Goal: Find specific page/section: Find specific page/section

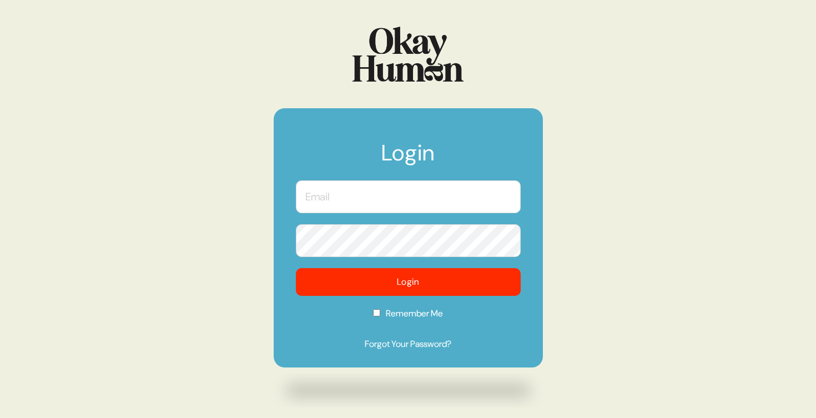
click at [397, 202] on input "text" at bounding box center [408, 196] width 225 height 33
click at [0, 418] on com-1password-button at bounding box center [0, 418] width 0 height 0
type input "[PERSON_NAME][EMAIL_ADDRESS][DOMAIN_NAME]"
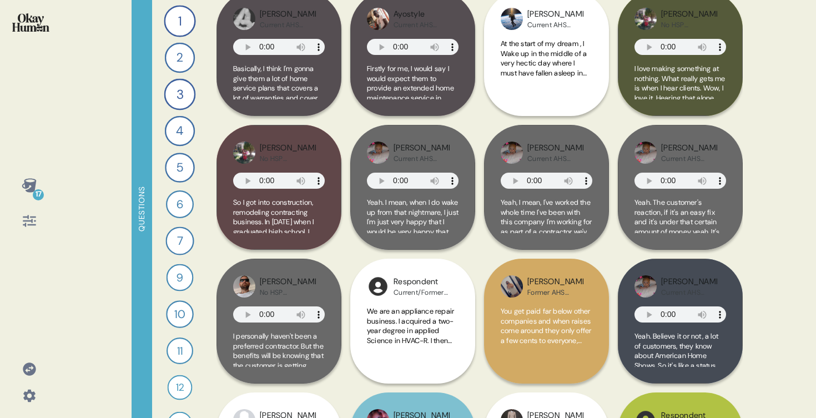
scroll to position [876, 0]
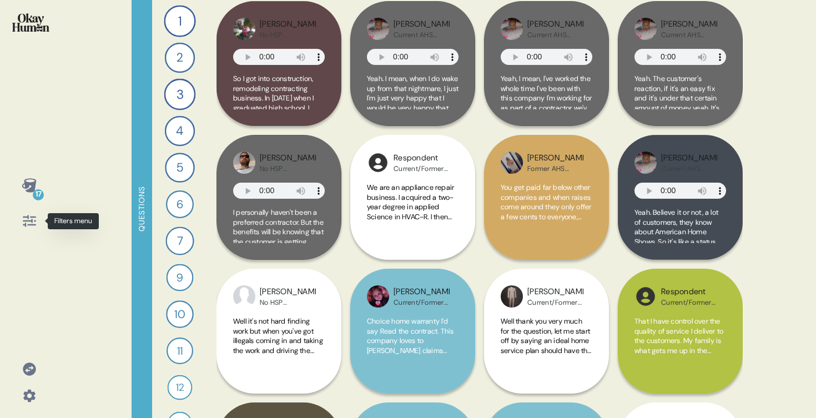
click at [31, 218] on icon at bounding box center [30, 221] width 16 height 16
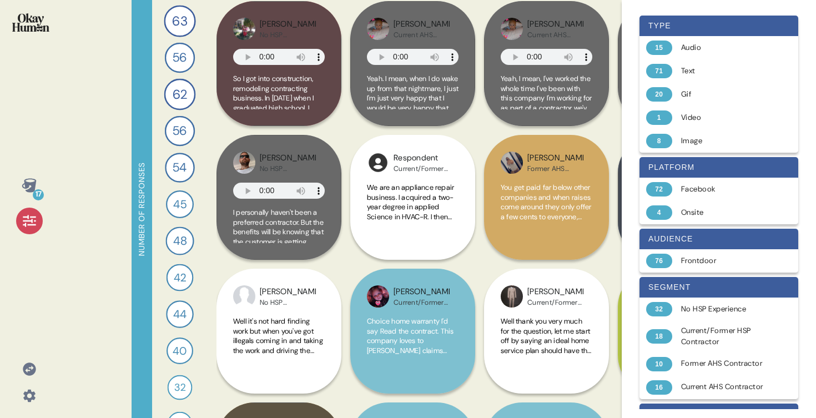
click at [71, 186] on div "17 Number of responses 63 Tell me about your experience with home warranties/Ho…" at bounding box center [408, 209] width 816 height 418
click at [30, 217] on icon at bounding box center [29, 221] width 13 height 12
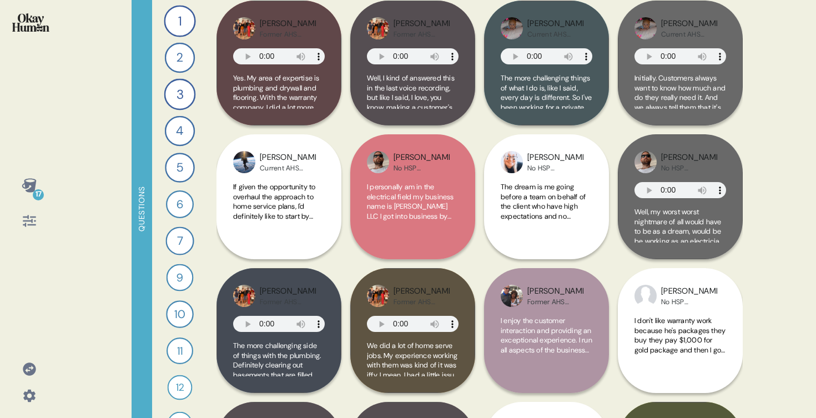
scroll to position [0, 0]
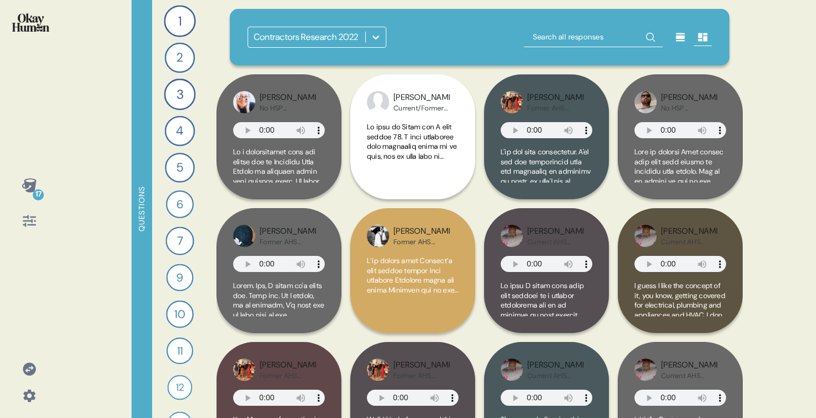
click at [358, 34] on div "Contractors Research 2022" at bounding box center [306, 37] width 104 height 13
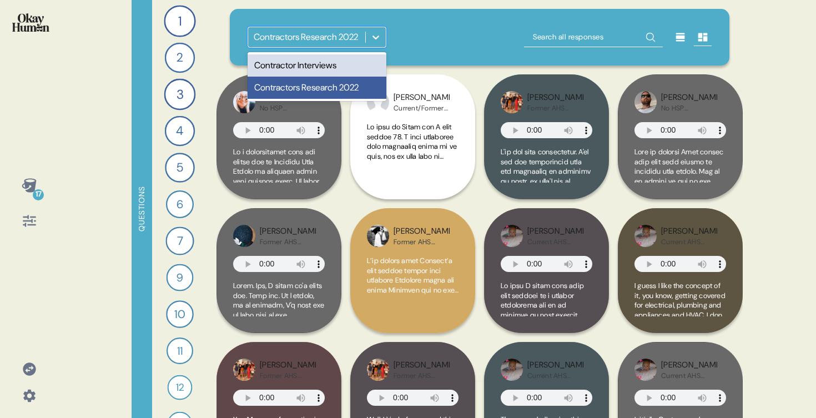
click at [356, 57] on div "Contractor Interviews" at bounding box center [317, 65] width 139 height 22
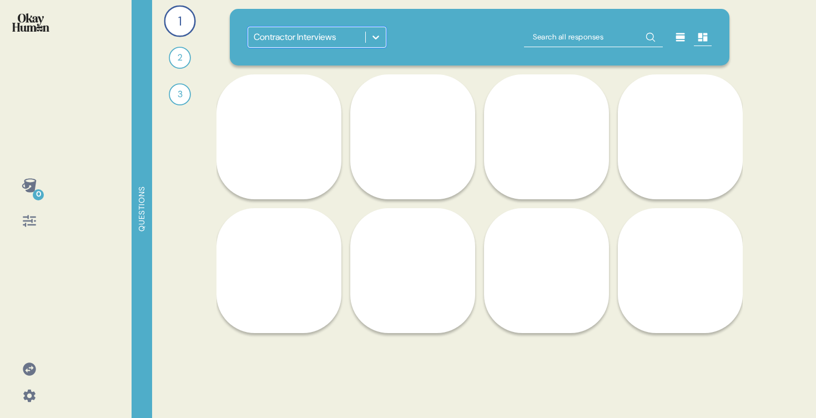
click at [370, 31] on div at bounding box center [376, 37] width 20 height 20
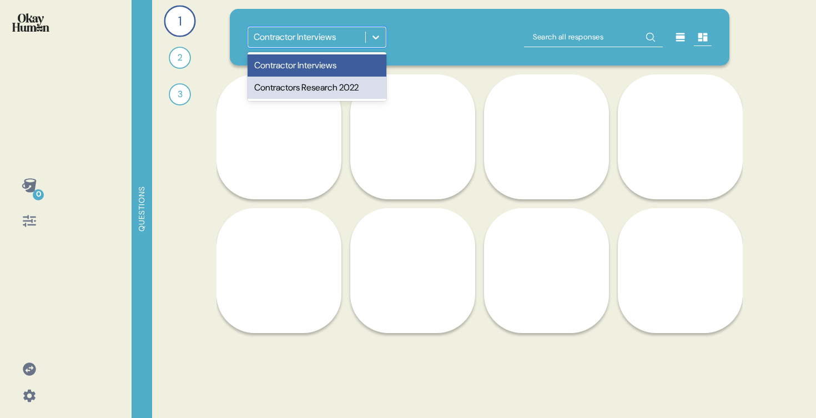
click at [364, 83] on div "Contractors Research 2022" at bounding box center [317, 88] width 139 height 22
